Goal: Task Accomplishment & Management: Manage account settings

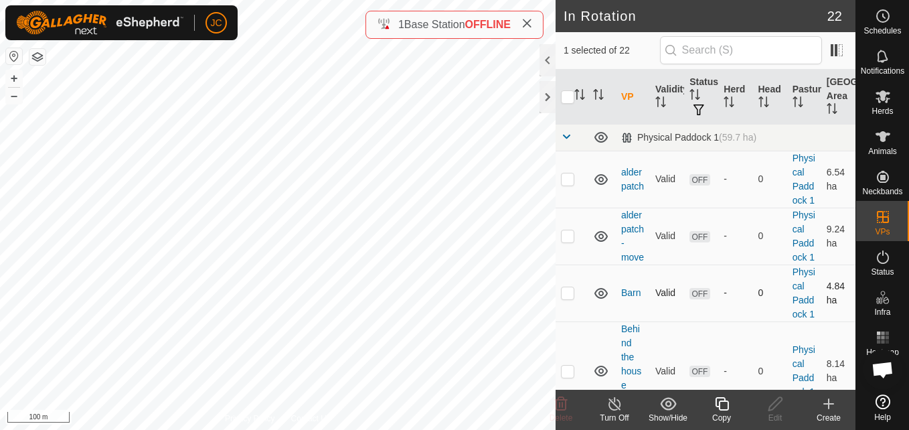
checkbox input "false"
checkbox input "true"
click at [769, 408] on icon at bounding box center [774, 403] width 13 height 13
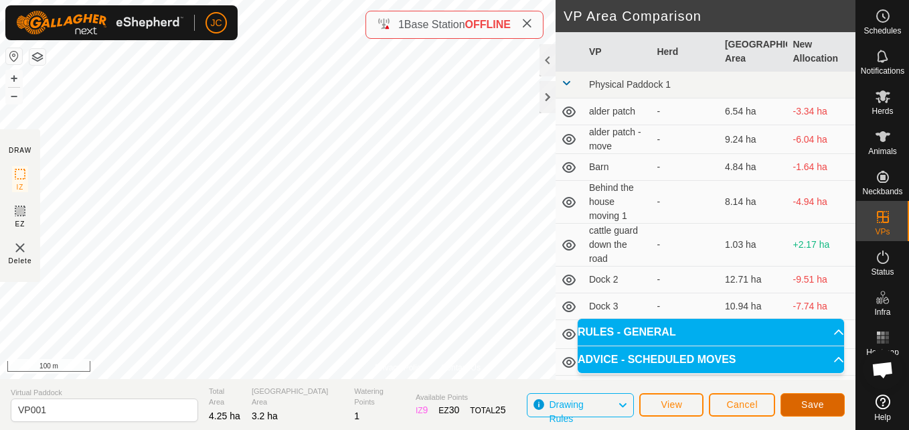
click at [811, 393] on button "Save" at bounding box center [812, 404] width 64 height 23
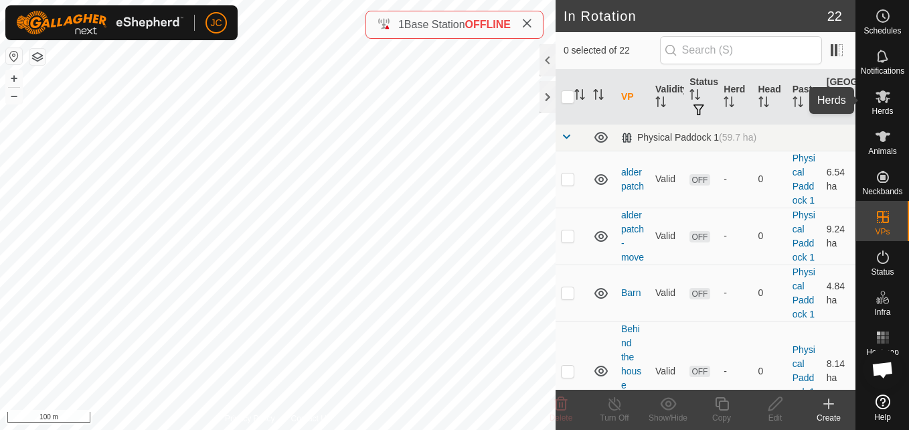
click at [888, 100] on icon at bounding box center [882, 96] width 16 height 16
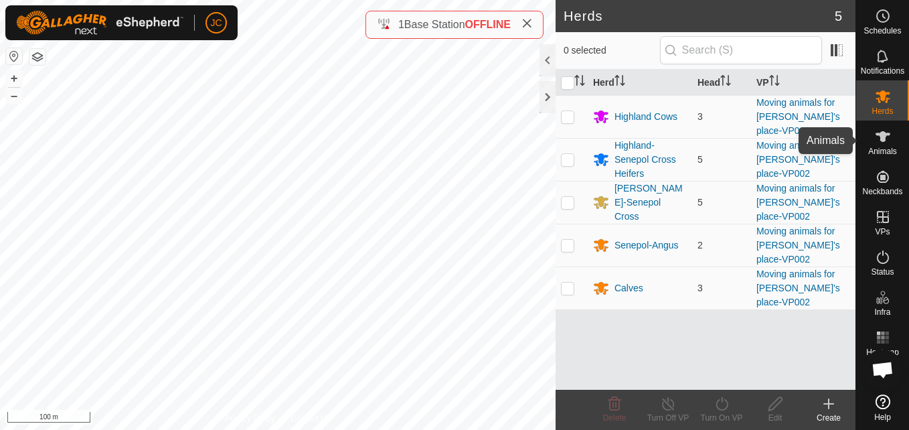
click at [886, 128] on es-animals-svg-icon at bounding box center [882, 136] width 24 height 21
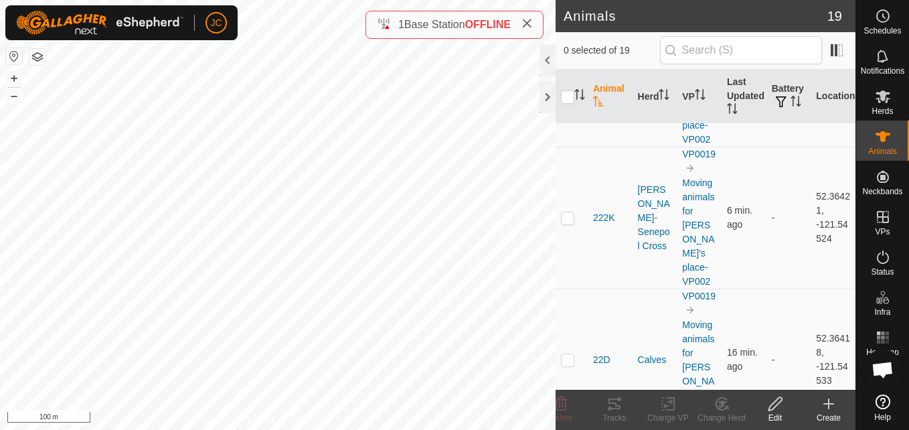
scroll to position [742, 0]
